Goal: Task Accomplishment & Management: Manage account settings

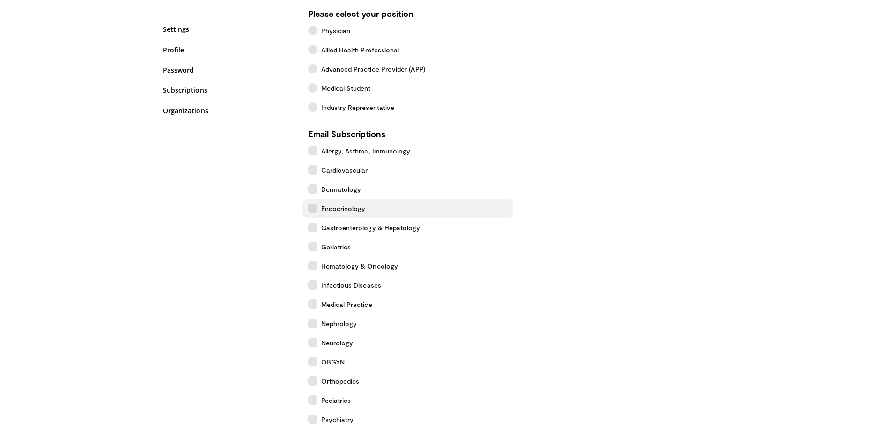
scroll to position [140, 0]
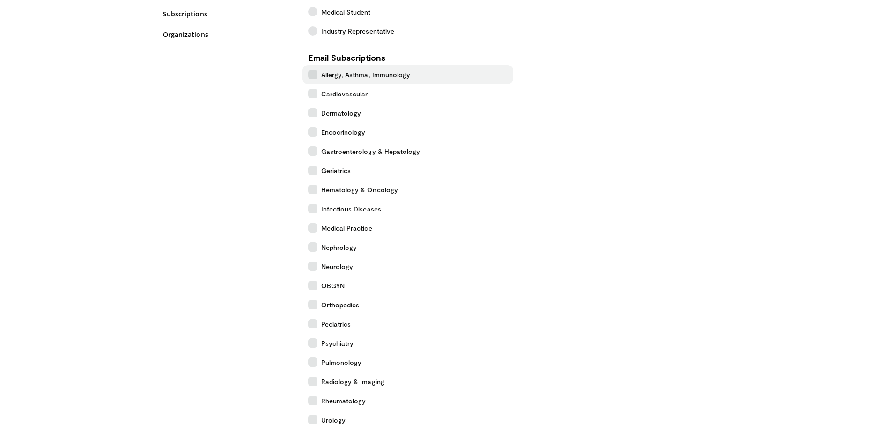
click at [314, 72] on icon at bounding box center [312, 74] width 9 height 9
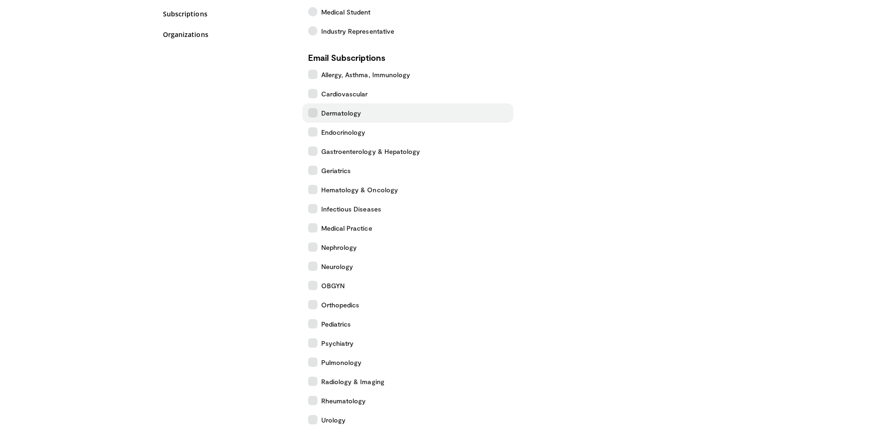
click at [311, 108] on icon at bounding box center [312, 112] width 9 height 9
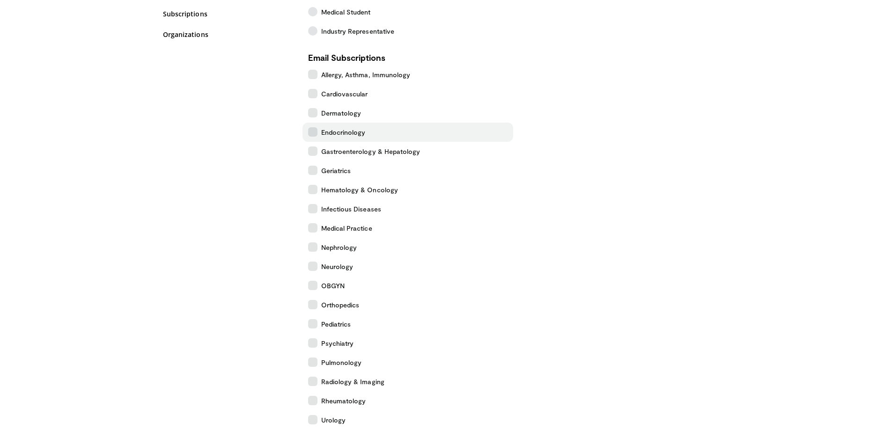
click at [312, 130] on icon at bounding box center [312, 131] width 9 height 9
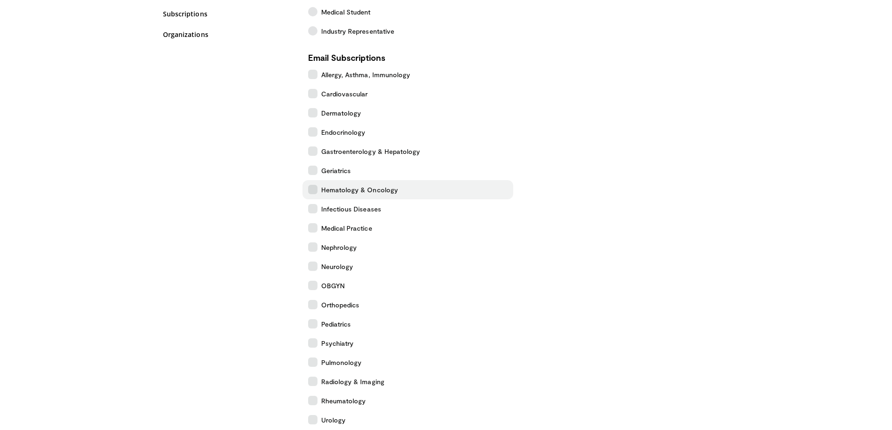
click at [313, 188] on icon at bounding box center [312, 189] width 9 height 9
click at [311, 207] on icon at bounding box center [312, 208] width 9 height 9
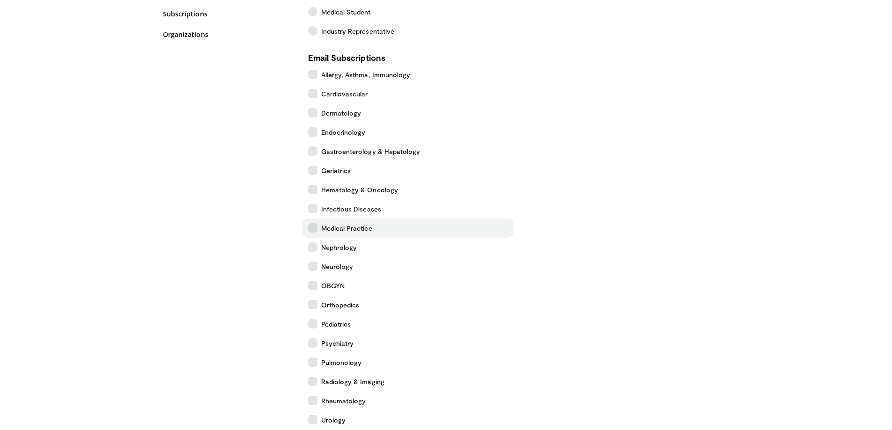
click at [310, 231] on icon at bounding box center [312, 227] width 9 height 9
click at [312, 244] on icon at bounding box center [312, 247] width 9 height 9
click at [314, 262] on icon at bounding box center [312, 266] width 9 height 9
click at [311, 267] on icon at bounding box center [312, 266] width 9 height 9
click at [307, 282] on label "OBGYN" at bounding box center [408, 285] width 211 height 19
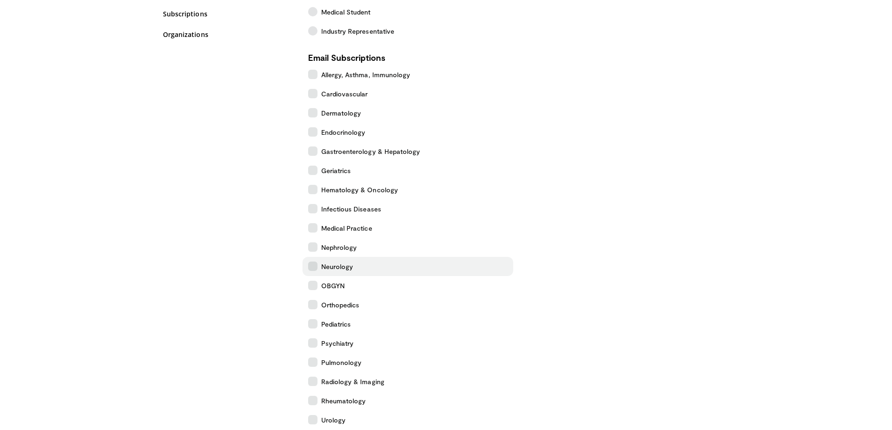
click at [311, 266] on icon at bounding box center [312, 266] width 9 height 9
click at [313, 302] on icon at bounding box center [312, 304] width 9 height 9
click at [312, 342] on icon at bounding box center [312, 343] width 9 height 9
drag, startPoint x: 314, startPoint y: 361, endPoint x: 314, endPoint y: 369, distance: 7.5
click at [314, 362] on icon at bounding box center [312, 362] width 9 height 9
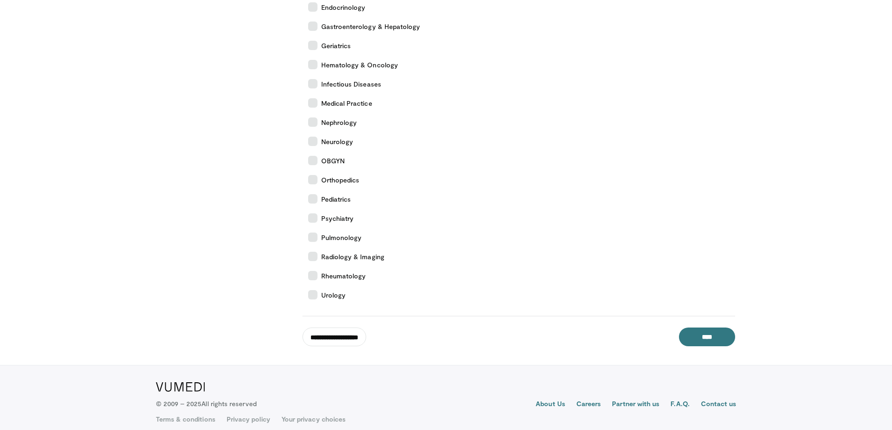
scroll to position [274, 0]
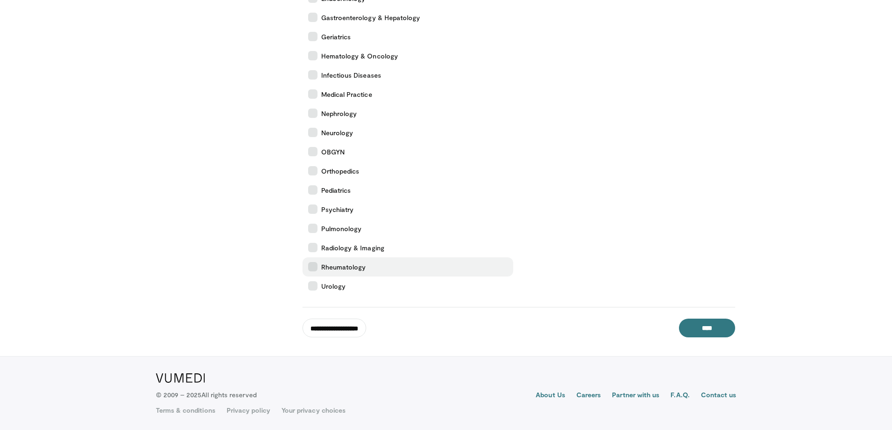
click at [313, 267] on icon at bounding box center [312, 266] width 9 height 9
click at [313, 287] on icon at bounding box center [312, 285] width 9 height 9
click at [701, 324] on input "****" at bounding box center [707, 328] width 56 height 19
